Goal: Check status: Check status

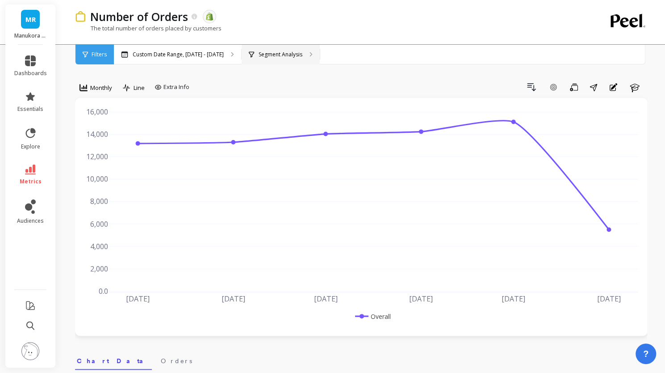
click at [288, 57] on p "Segment Analysis" at bounding box center [281, 54] width 44 height 7
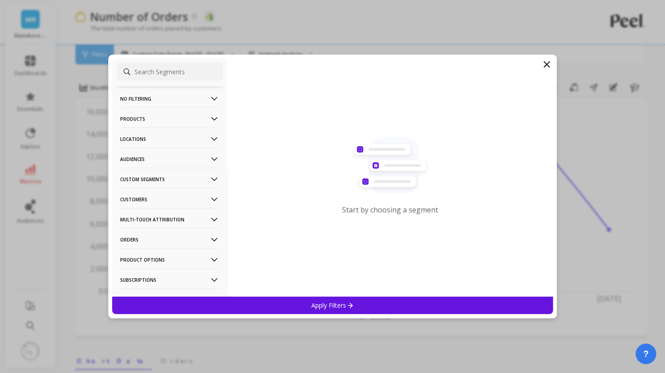
click at [546, 64] on icon at bounding box center [546, 64] width 5 height 5
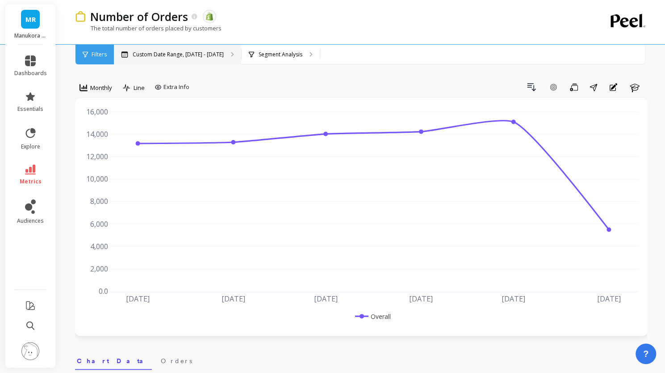
click at [147, 54] on p "Custom Date Range, [DATE] - [DATE]" at bounding box center [178, 54] width 91 height 7
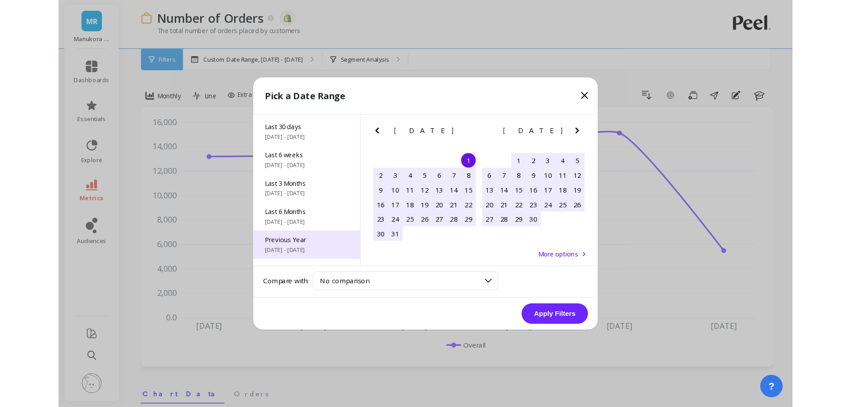
scroll to position [121, 0]
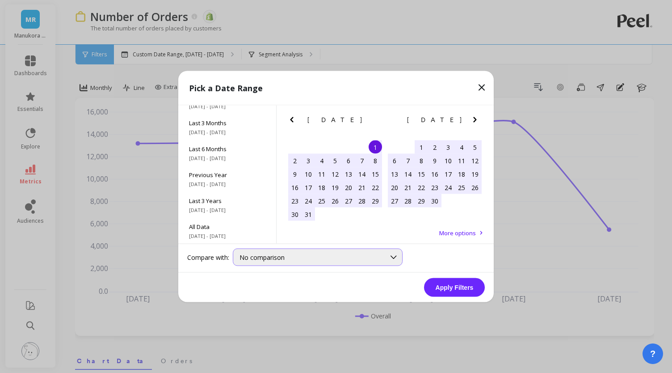
click at [277, 254] on span "No comparison" at bounding box center [261, 257] width 45 height 8
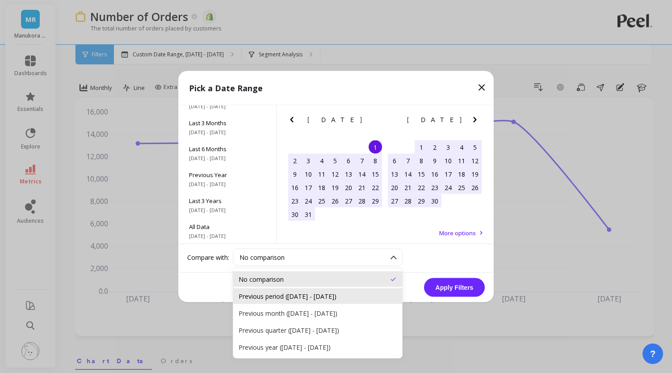
click at [287, 294] on div "Previous period ([DATE] - [DATE])" at bounding box center [318, 296] width 158 height 8
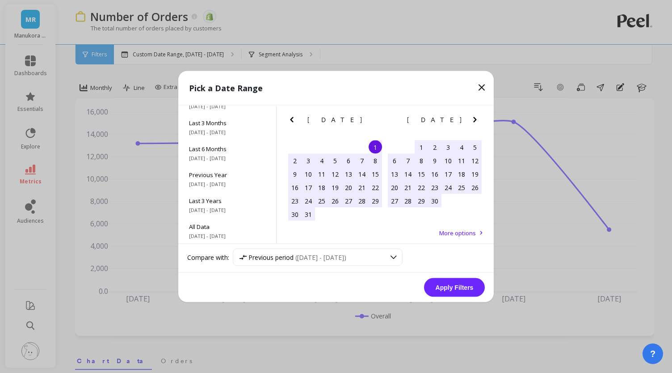
click at [437, 286] on button "Apply Filters" at bounding box center [454, 287] width 61 height 19
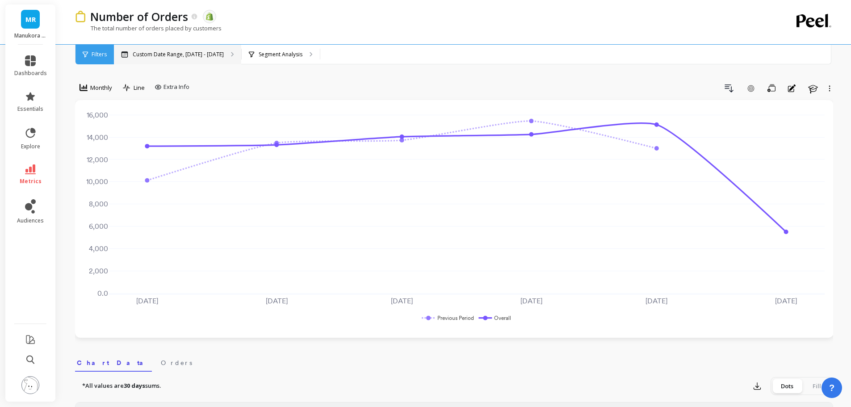
click at [217, 50] on div "Custom Date Range, [DATE] - [DATE]" at bounding box center [177, 55] width 127 height 20
click at [172, 59] on div "Custom Date Range, [DATE] - [DATE]" at bounding box center [177, 55] width 127 height 20
click at [180, 54] on p "Custom Date Range, [DATE] - [DATE]" at bounding box center [178, 54] width 91 height 7
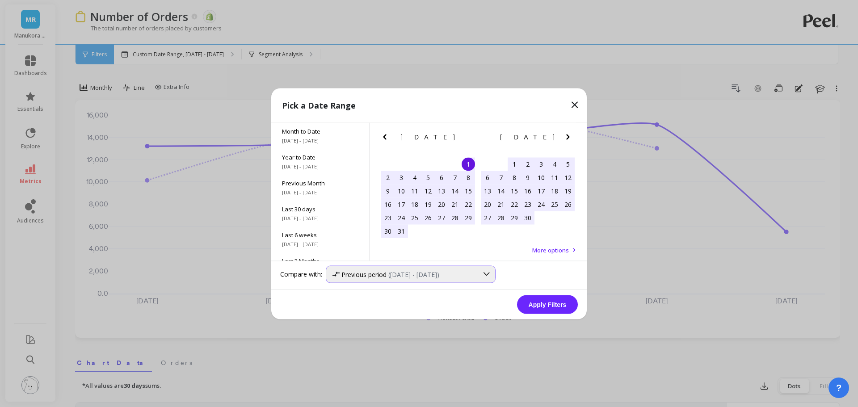
click at [425, 275] on span "([DATE] - [DATE])" at bounding box center [413, 274] width 51 height 8
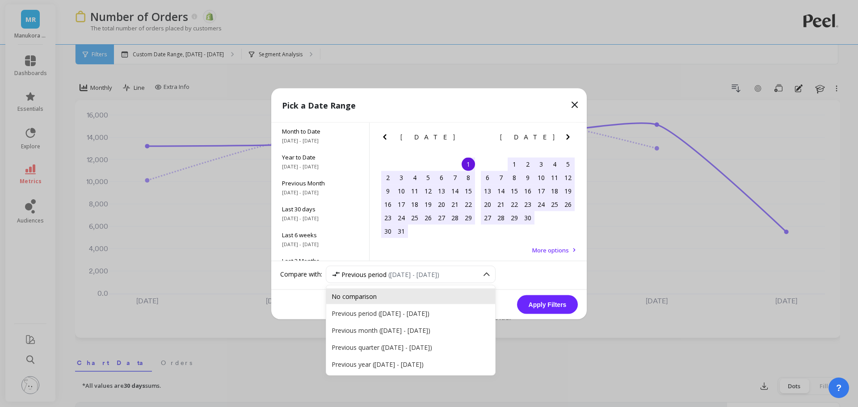
click at [360, 294] on div "No comparison" at bounding box center [411, 296] width 158 height 8
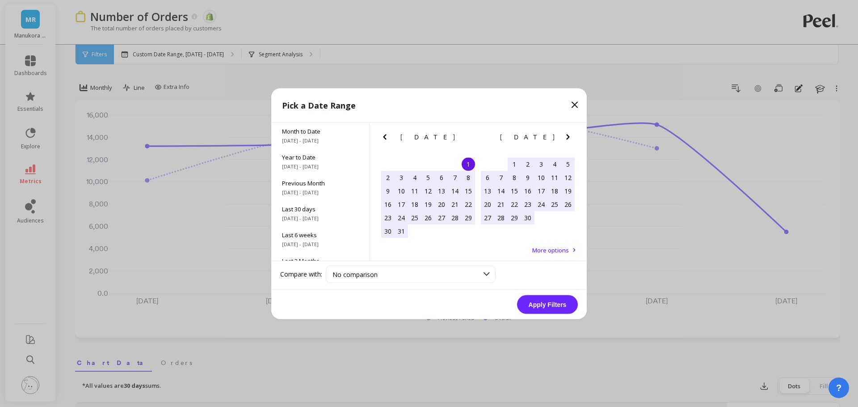
click at [383, 134] on icon "Previous Month" at bounding box center [384, 136] width 11 height 11
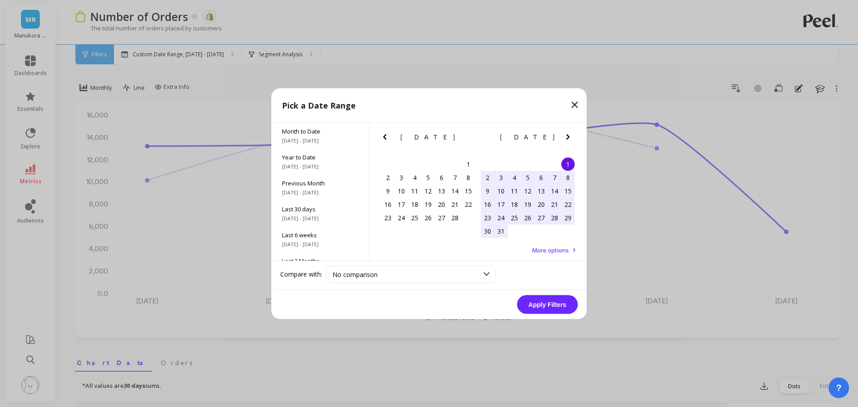
click at [383, 134] on icon "Previous Month" at bounding box center [384, 136] width 11 height 11
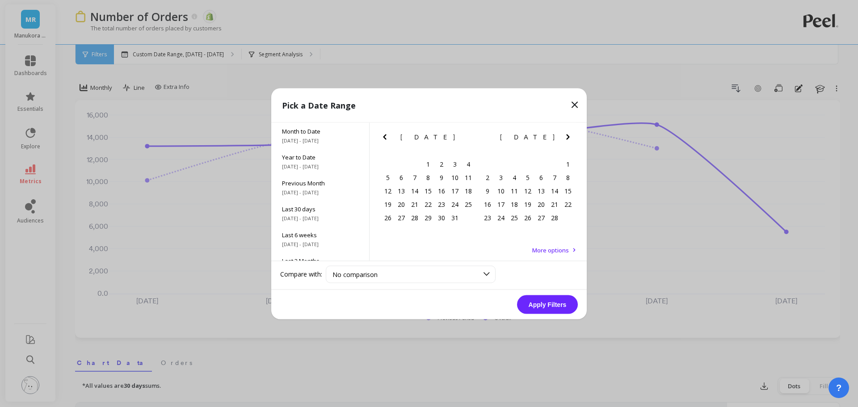
click at [383, 134] on icon "Previous Month" at bounding box center [384, 136] width 11 height 11
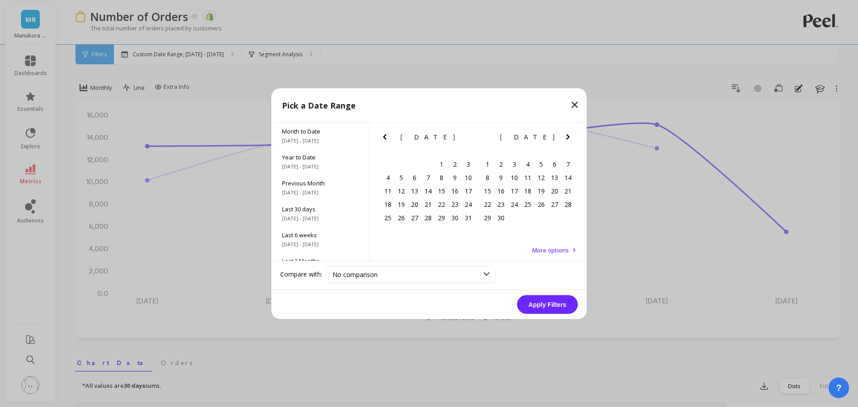
click at [383, 134] on icon "Previous Month" at bounding box center [384, 136] width 11 height 11
click at [565, 138] on icon "Next Month" at bounding box center [568, 136] width 11 height 11
click at [482, 166] on div "1" at bounding box center [487, 163] width 13 height 13
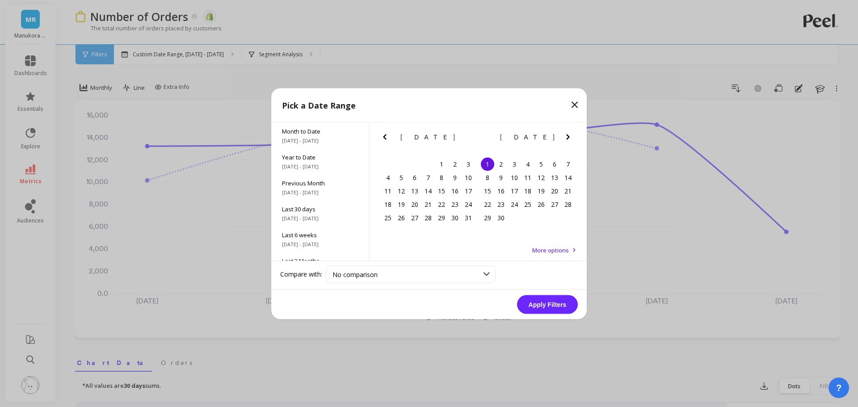
click at [541, 303] on button "Apply Filters" at bounding box center [547, 304] width 61 height 19
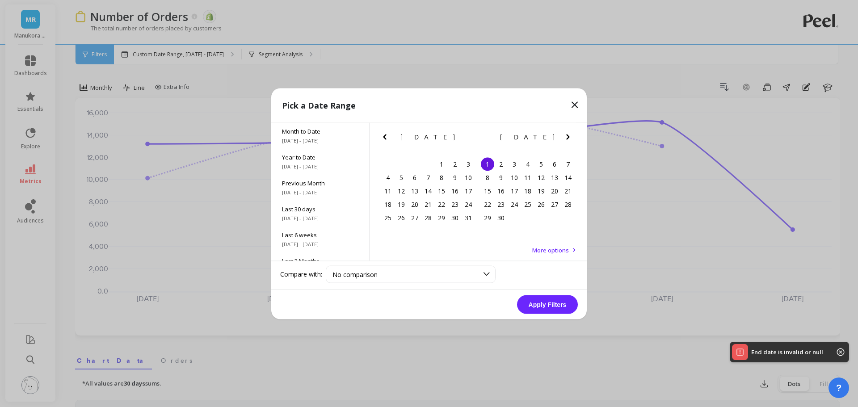
click at [545, 303] on button "Apply Filters" at bounding box center [547, 304] width 61 height 19
click at [570, 135] on icon "Next Month" at bounding box center [568, 136] width 11 height 11
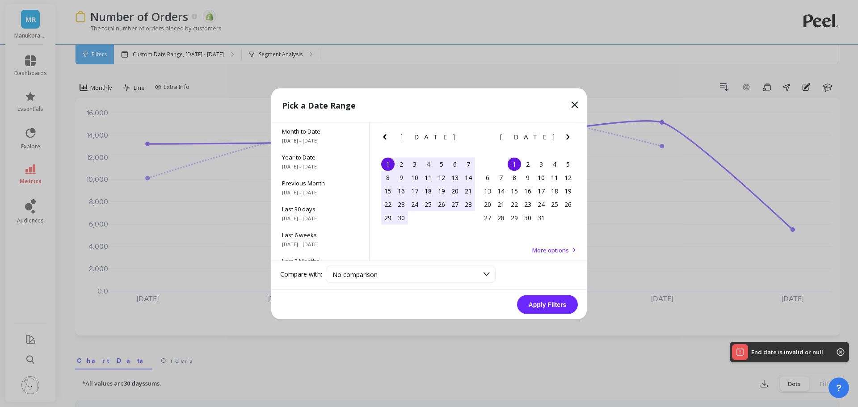
click at [570, 135] on icon "Next Month" at bounding box center [568, 136] width 11 height 11
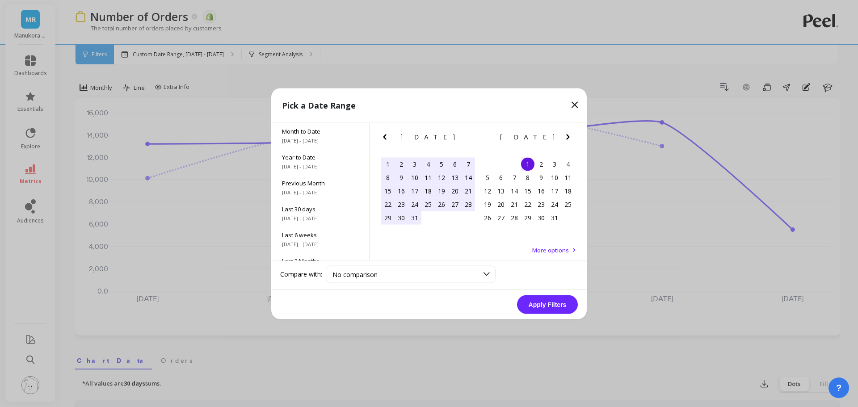
click at [570, 135] on icon "Next Month" at bounding box center [568, 136] width 11 height 11
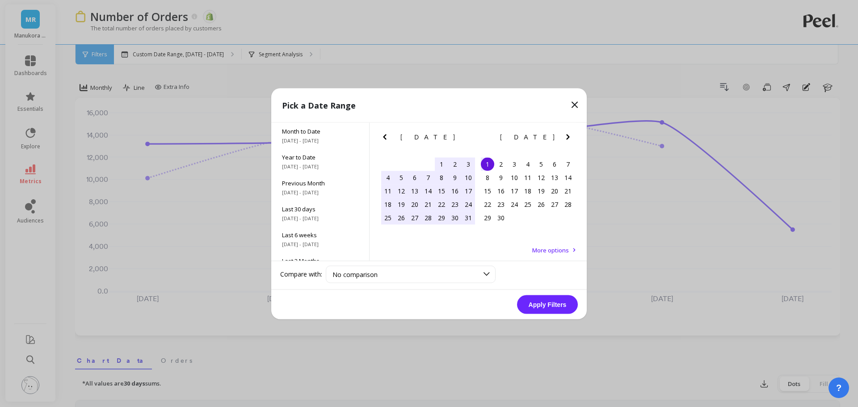
click at [570, 135] on icon "Next Month" at bounding box center [568, 136] width 11 height 11
click at [415, 216] on div "30" at bounding box center [414, 217] width 13 height 13
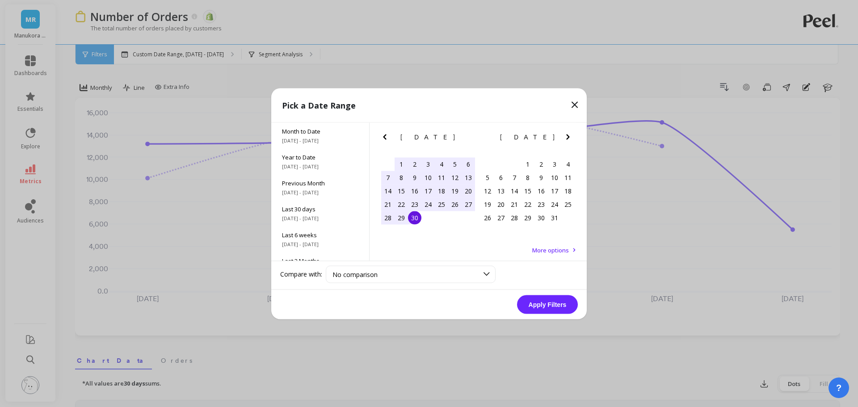
click at [550, 302] on button "Apply Filters" at bounding box center [547, 304] width 61 height 19
